Goal: Transaction & Acquisition: Purchase product/service

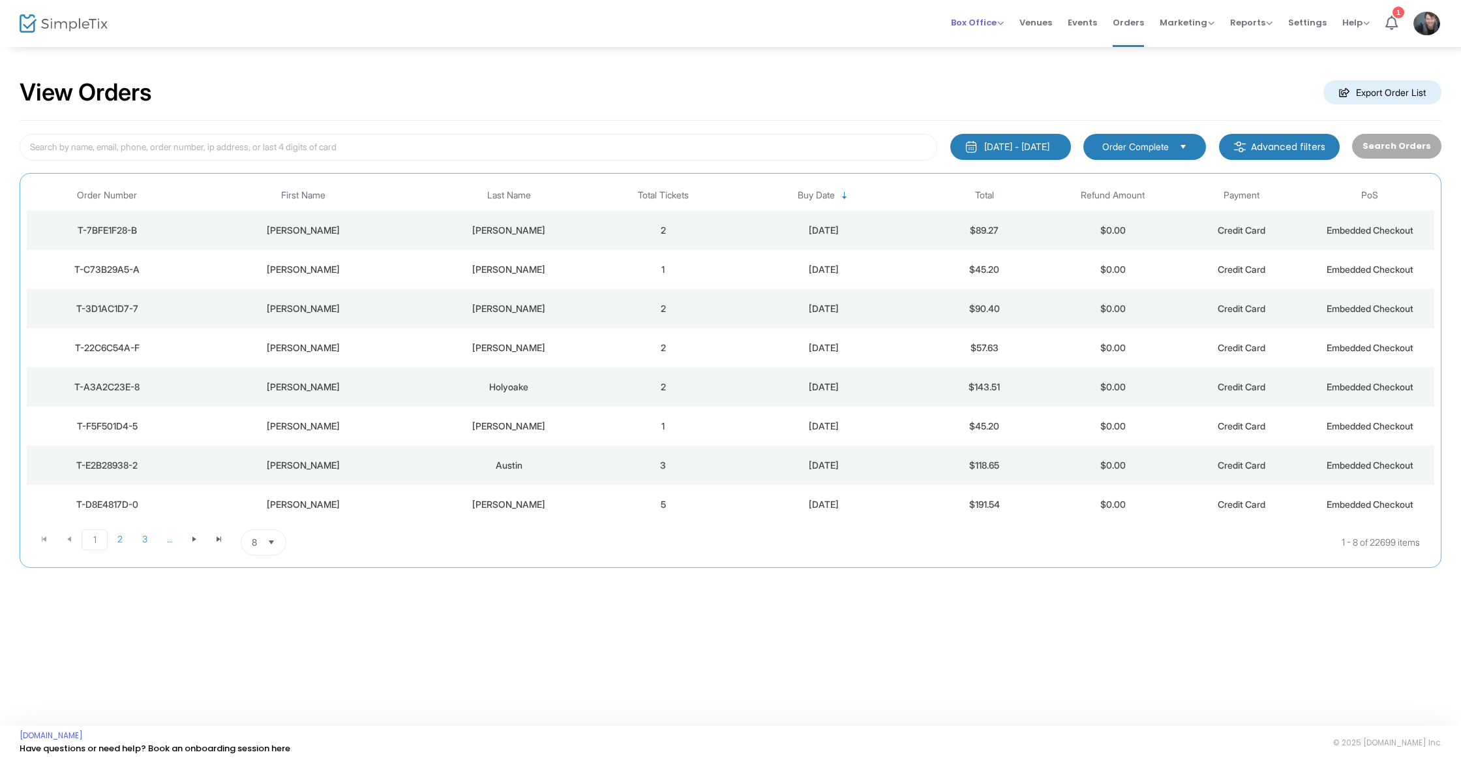
click at [1004, 24] on span "Box Office" at bounding box center [977, 22] width 53 height 12
click at [1007, 45] on li "Sell Tickets" at bounding box center [997, 43] width 93 height 25
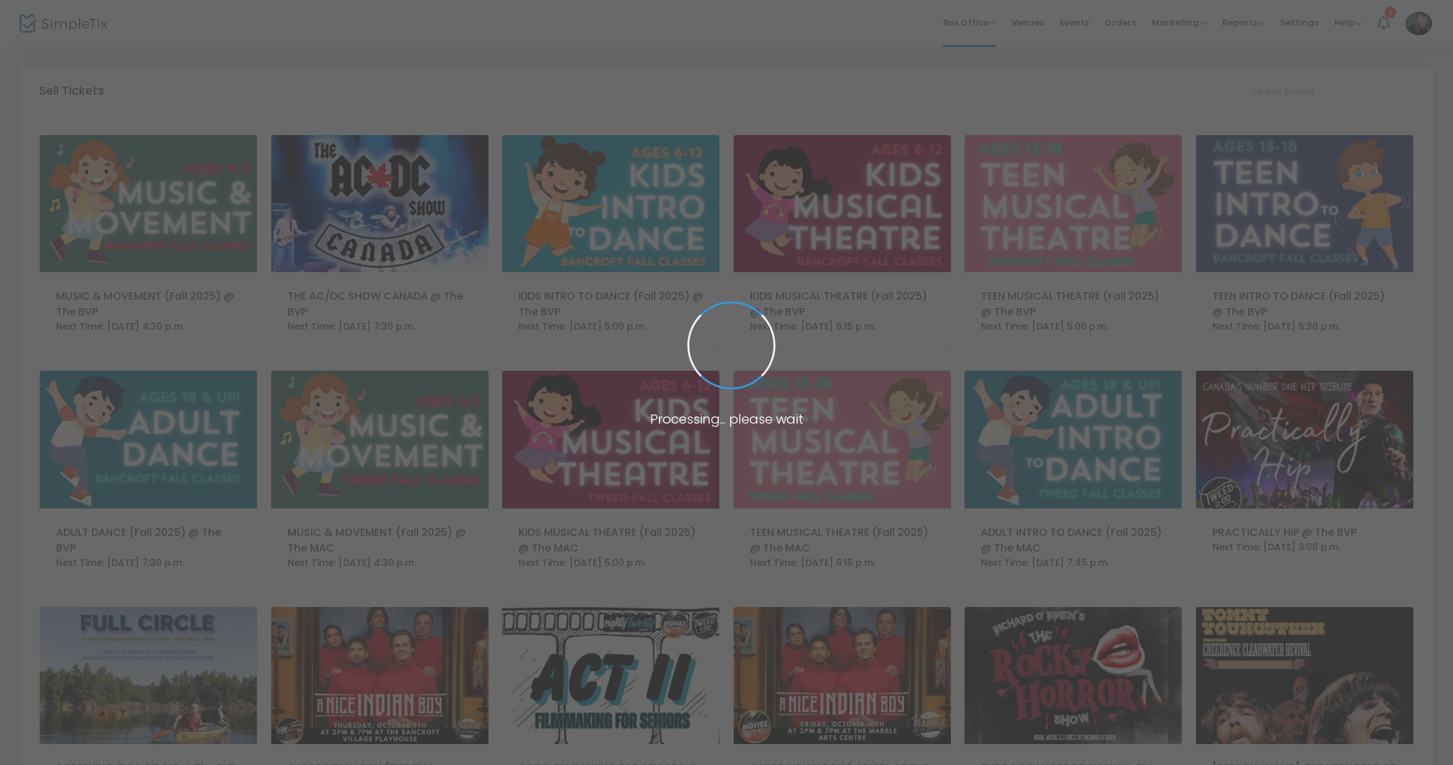
scroll to position [1, 0]
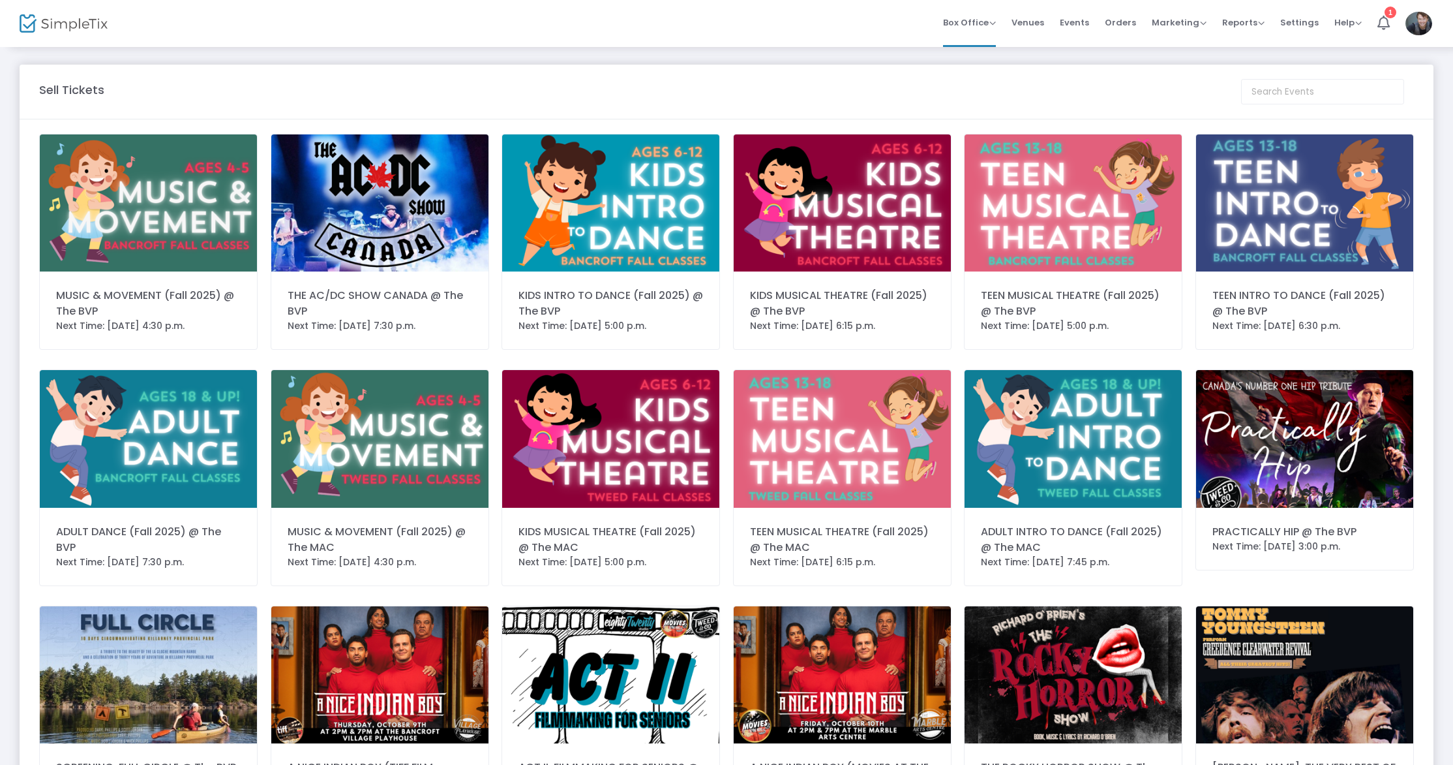
click at [421, 224] on img at bounding box center [379, 202] width 217 height 137
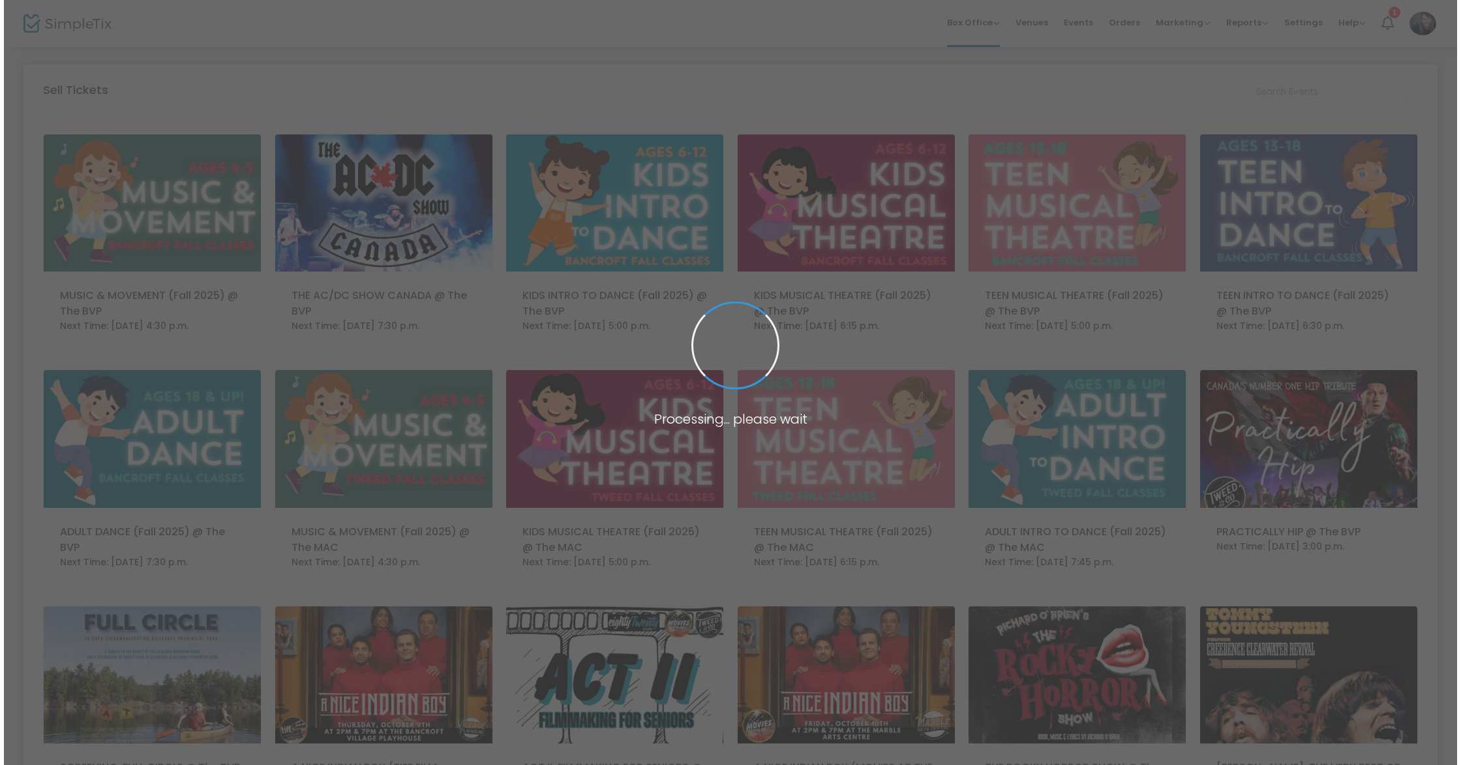
scroll to position [0, 0]
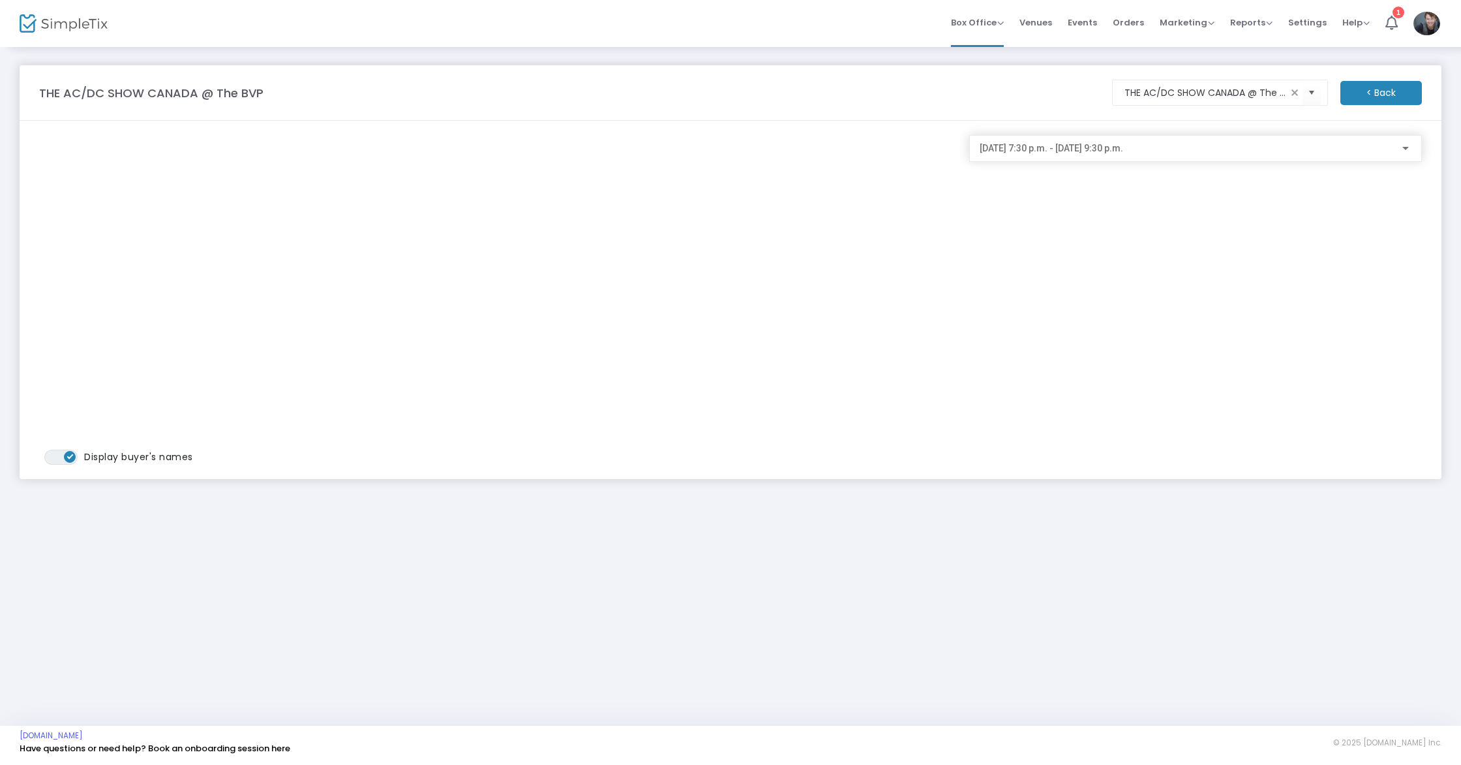
click at [1106, 142] on div "2025-09-19 @ 7:30 p.m. - 2025-09-19 @ 9:30 p.m." at bounding box center [1196, 145] width 432 height 24
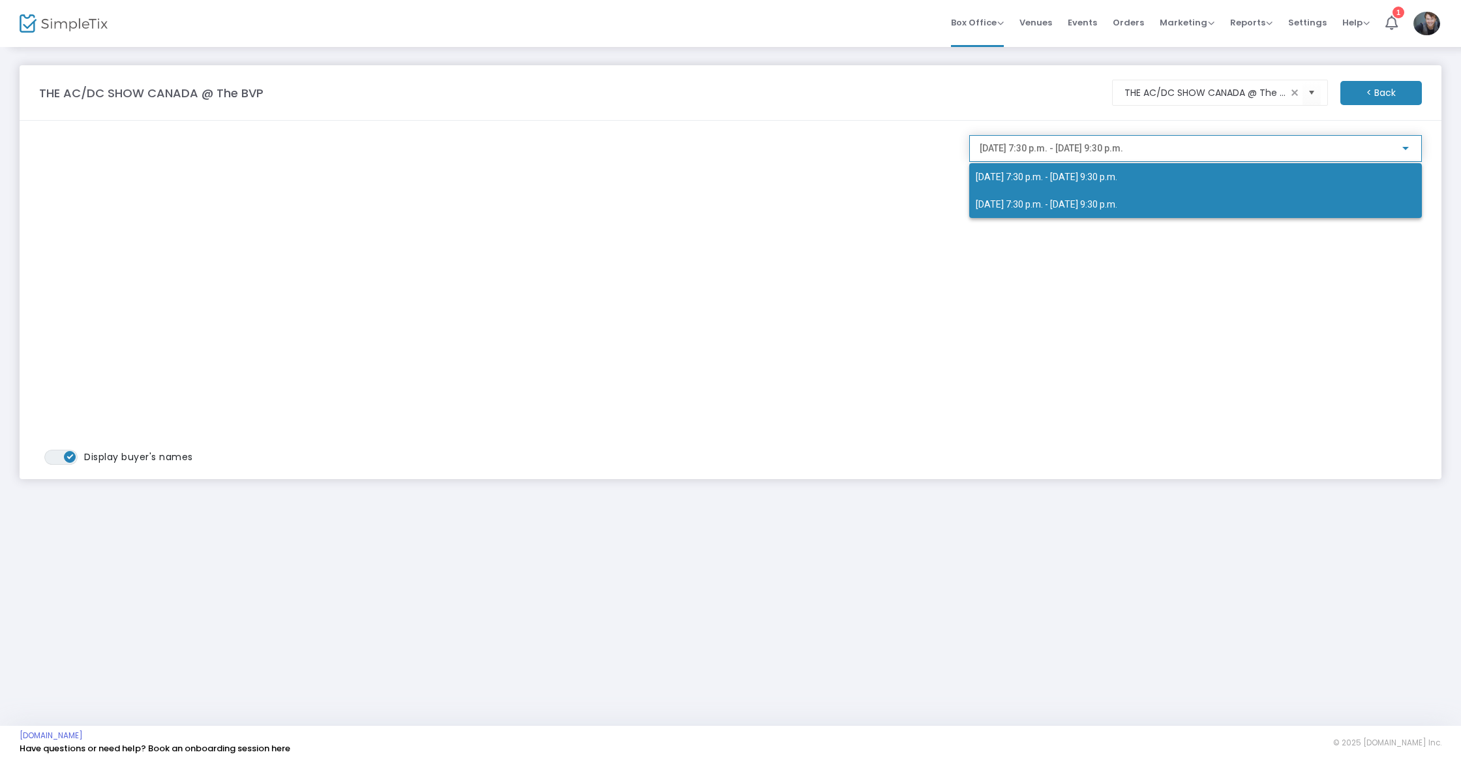
click at [1048, 200] on span "2025-09-20 @ 7:30 p.m. - 2025-09-20 @ 9:30 p.m." at bounding box center [1047, 204] width 142 height 10
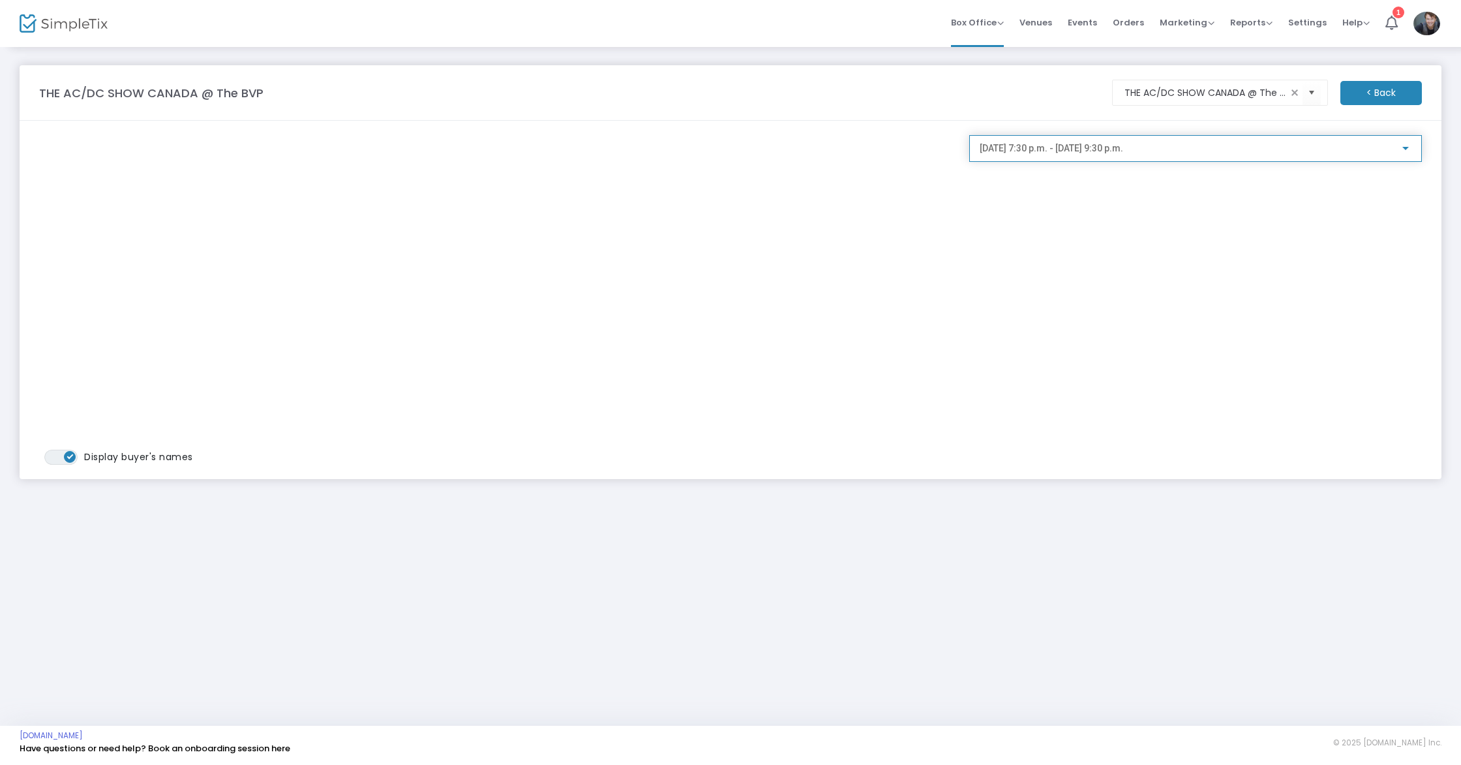
click at [1099, 153] on span "2025-09-20 @ 7:30 p.m. - 2025-09-20 @ 9:30 p.m." at bounding box center [1052, 148] width 144 height 10
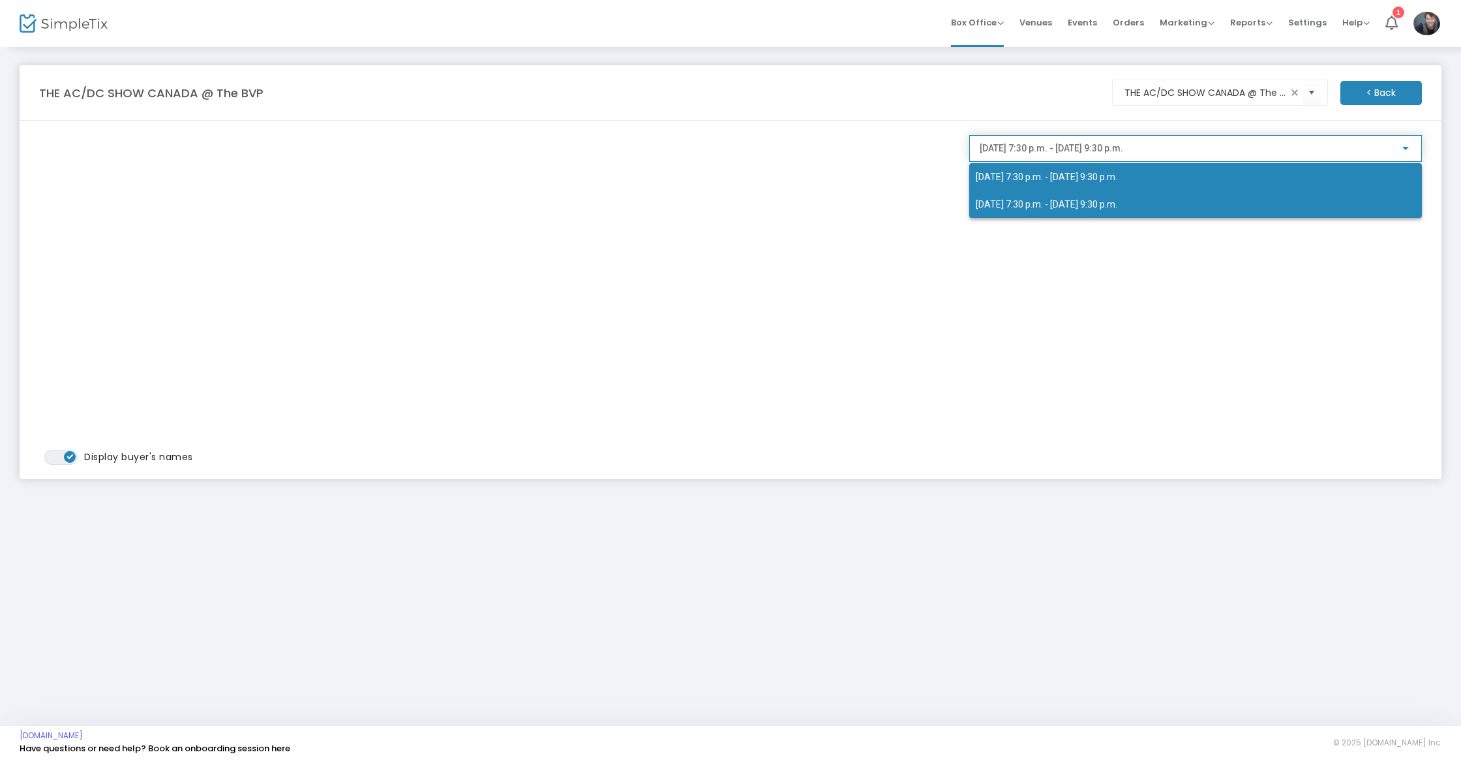
click at [1065, 179] on span "2025-09-19 @ 7:30 p.m. - 2025-09-19 @ 9:30 p.m." at bounding box center [1047, 177] width 142 height 10
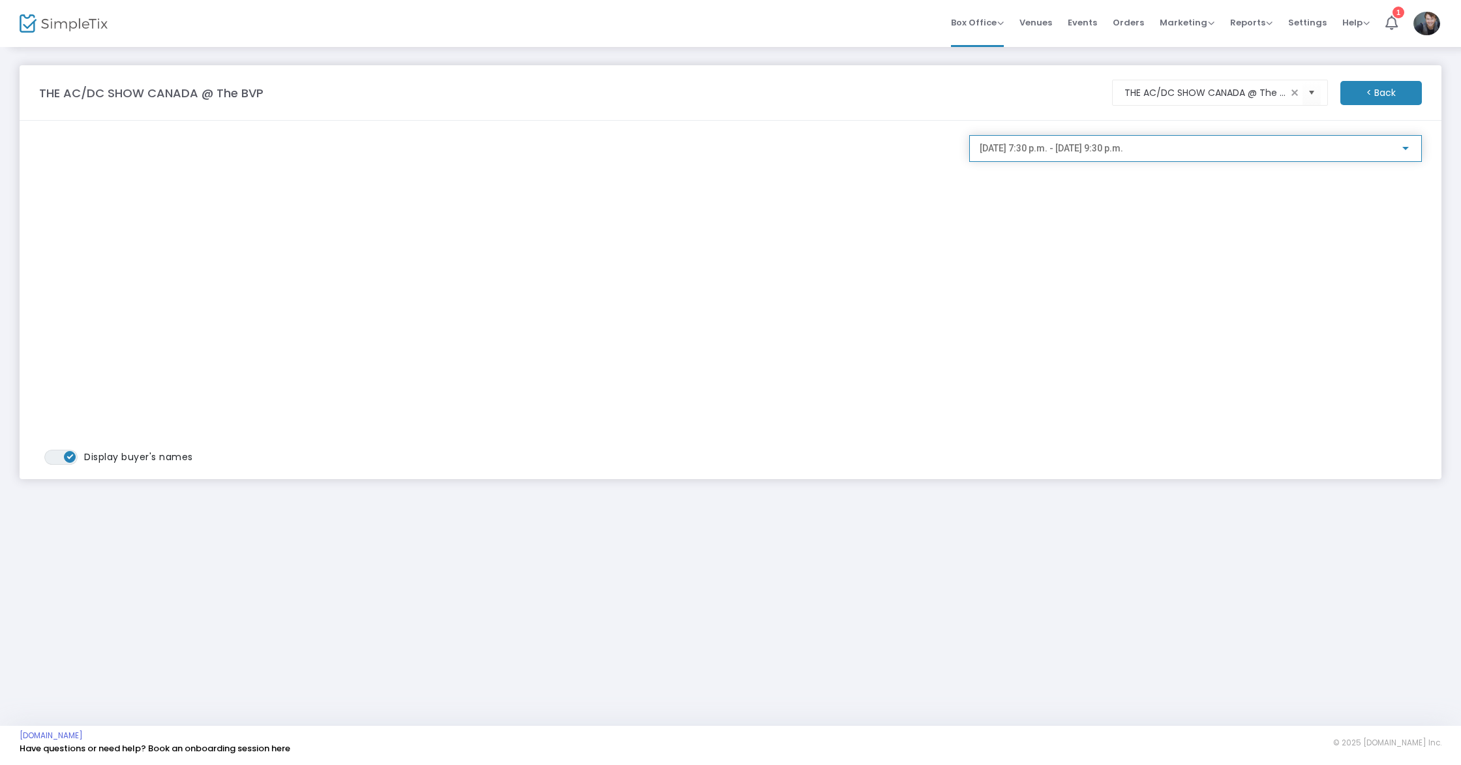
click at [1087, 162] on div "2025-09-19 @ 7:30 p.m. - 2025-09-19 @ 9:30 p.m." at bounding box center [1195, 153] width 453 height 37
click at [1089, 149] on span "2025-09-19 @ 7:30 p.m. - 2025-09-19 @ 9:30 p.m." at bounding box center [1052, 148] width 144 height 10
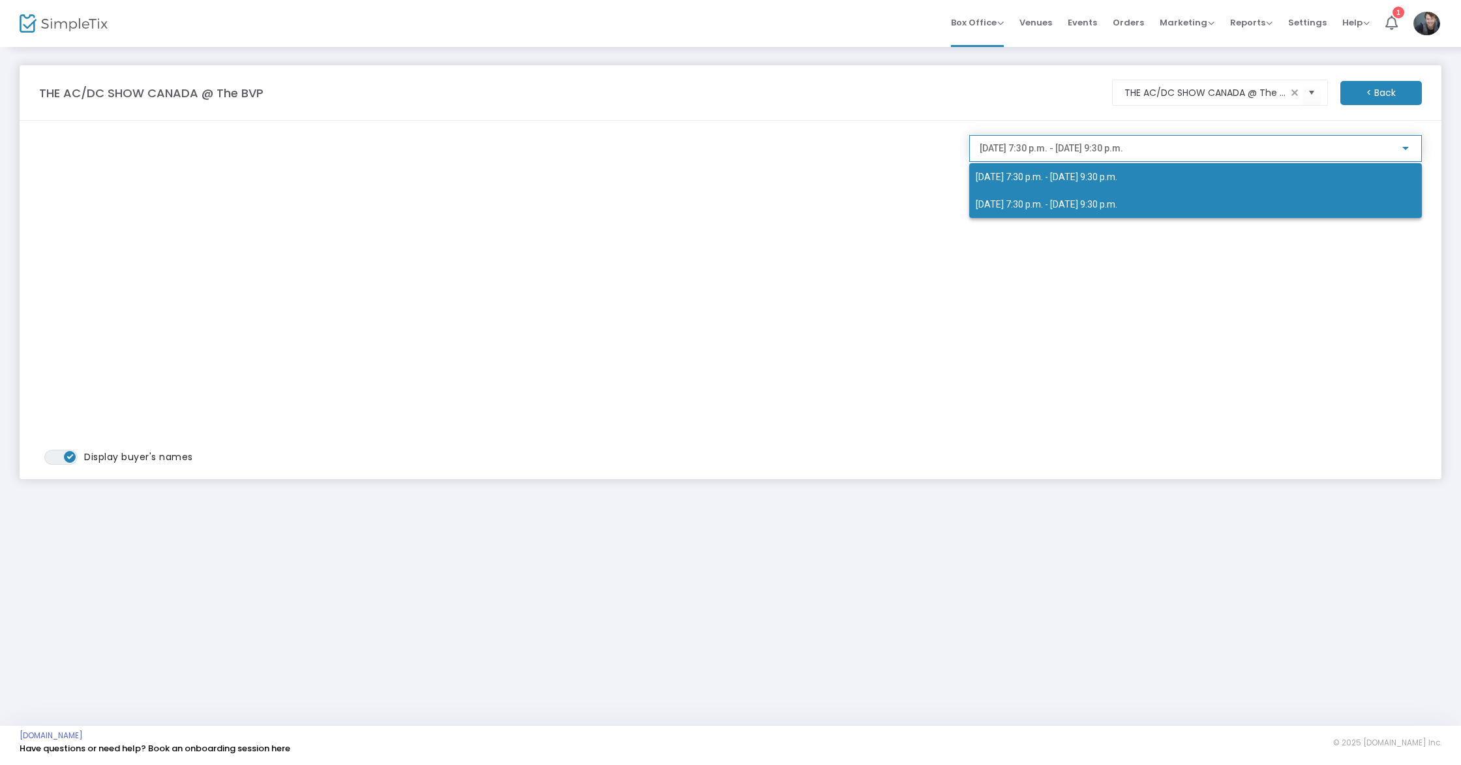
click at [1068, 195] on span "2025-09-20 @ 7:30 p.m. - 2025-09-20 @ 9:30 p.m." at bounding box center [1196, 203] width 440 height 27
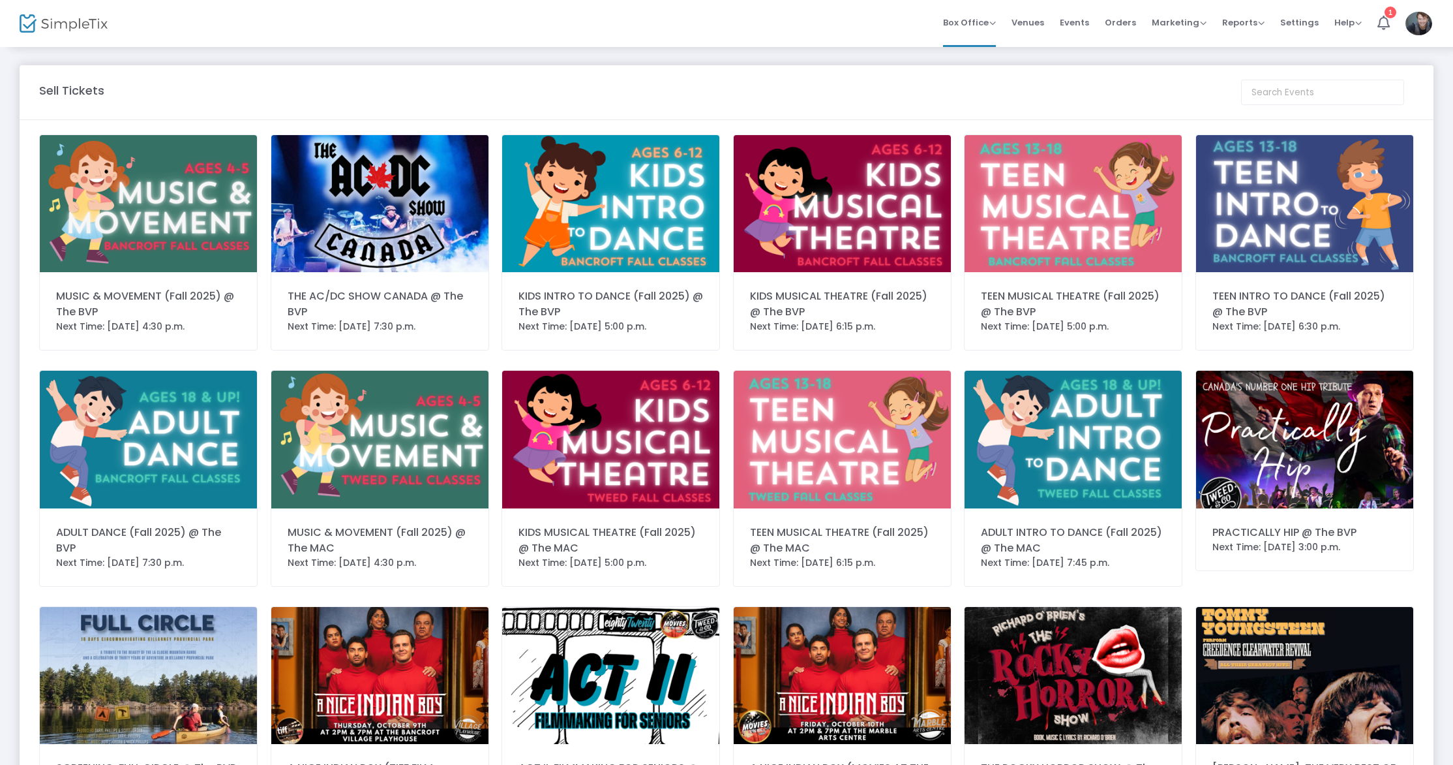
click at [400, 189] on img at bounding box center [379, 203] width 217 height 137
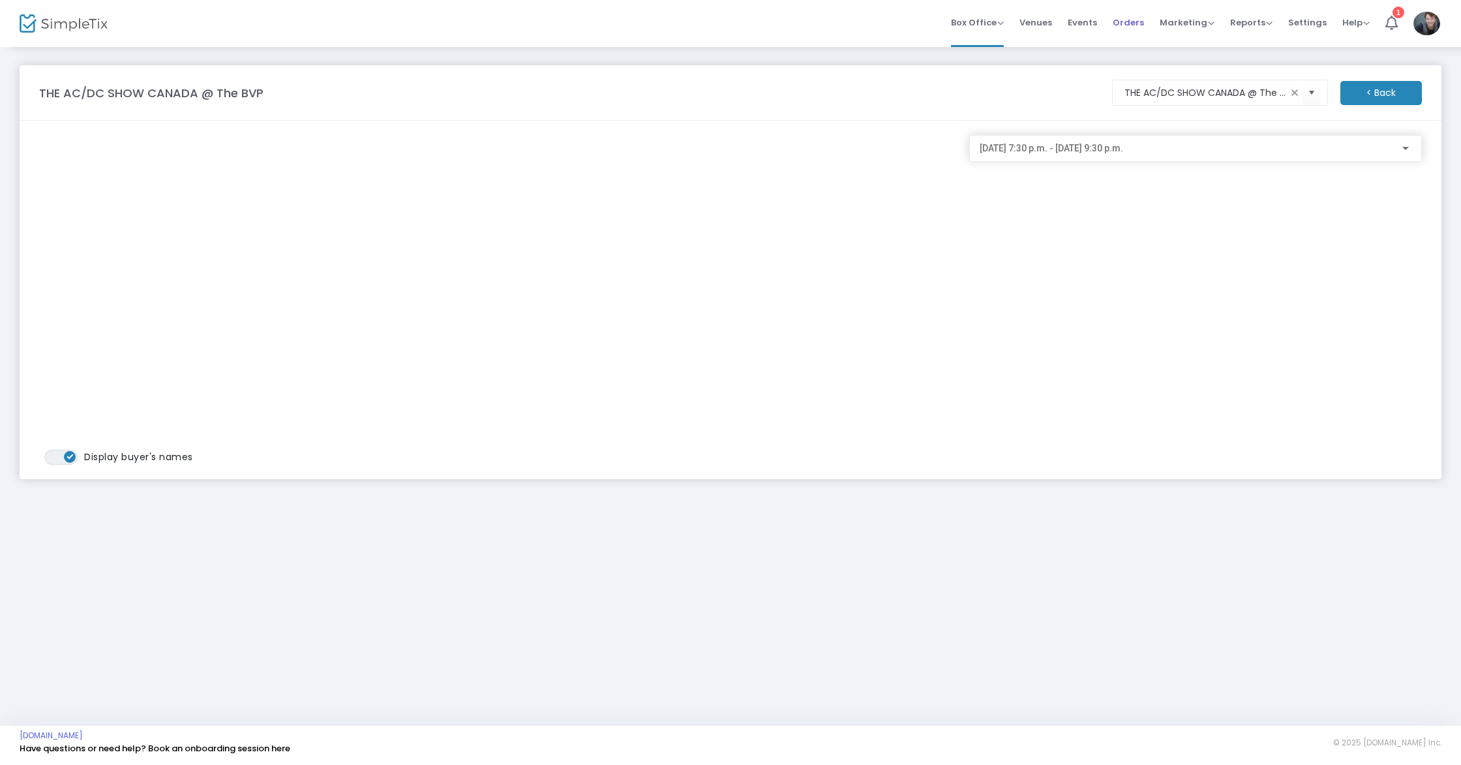
click at [1137, 23] on span "Orders" at bounding box center [1128, 22] width 31 height 33
